Goal: Task Accomplishment & Management: Use online tool/utility

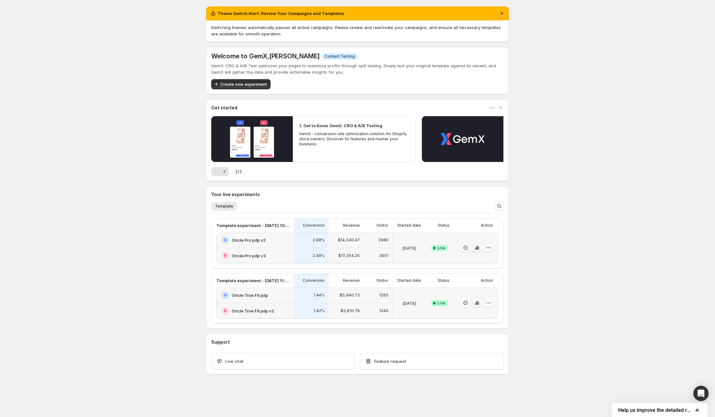
click at [492, 246] on button "button" at bounding box center [488, 247] width 9 height 9
click at [195, 219] on div "Theme Switch Alert: Review Your Campaigns and Templates Switching themes automa…" at bounding box center [357, 204] width 715 height 409
click at [485, 248] on button "button" at bounding box center [488, 247] width 9 height 9
click at [482, 280] on span "End experiment" at bounding box center [476, 282] width 31 height 5
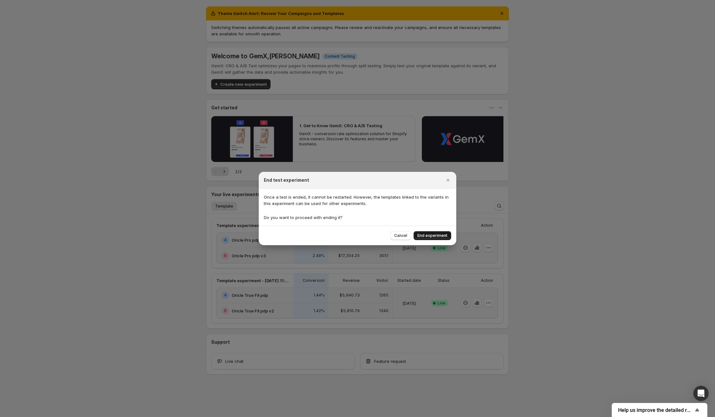
click at [418, 232] on button "End experiment" at bounding box center [433, 235] width 38 height 9
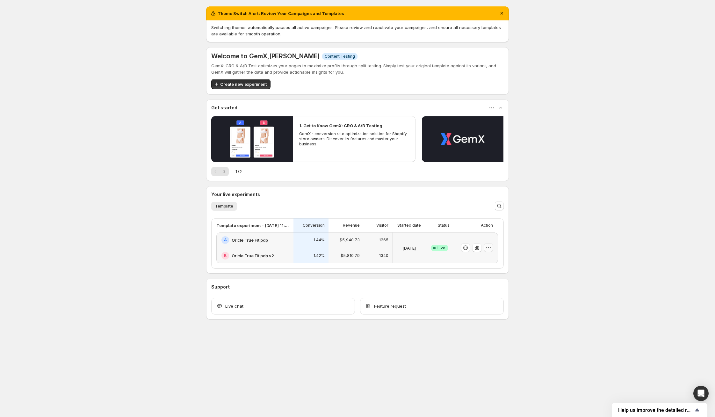
click at [490, 244] on icon "button" at bounding box center [488, 247] width 6 height 6
click at [481, 281] on span "End experiment" at bounding box center [476, 282] width 31 height 5
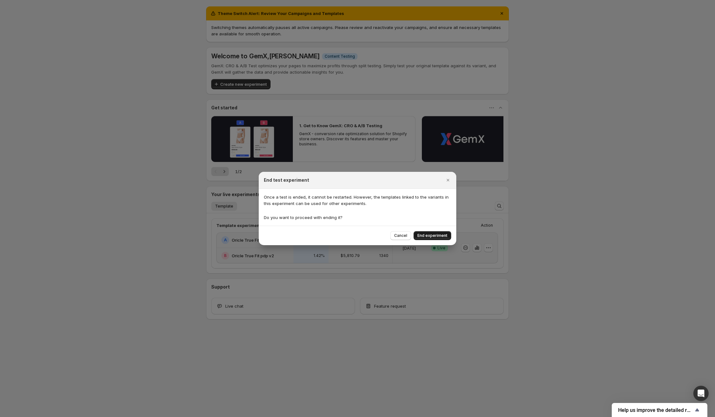
click at [440, 236] on span "End experiment" at bounding box center [433, 235] width 30 height 5
